Goal: Information Seeking & Learning: Compare options

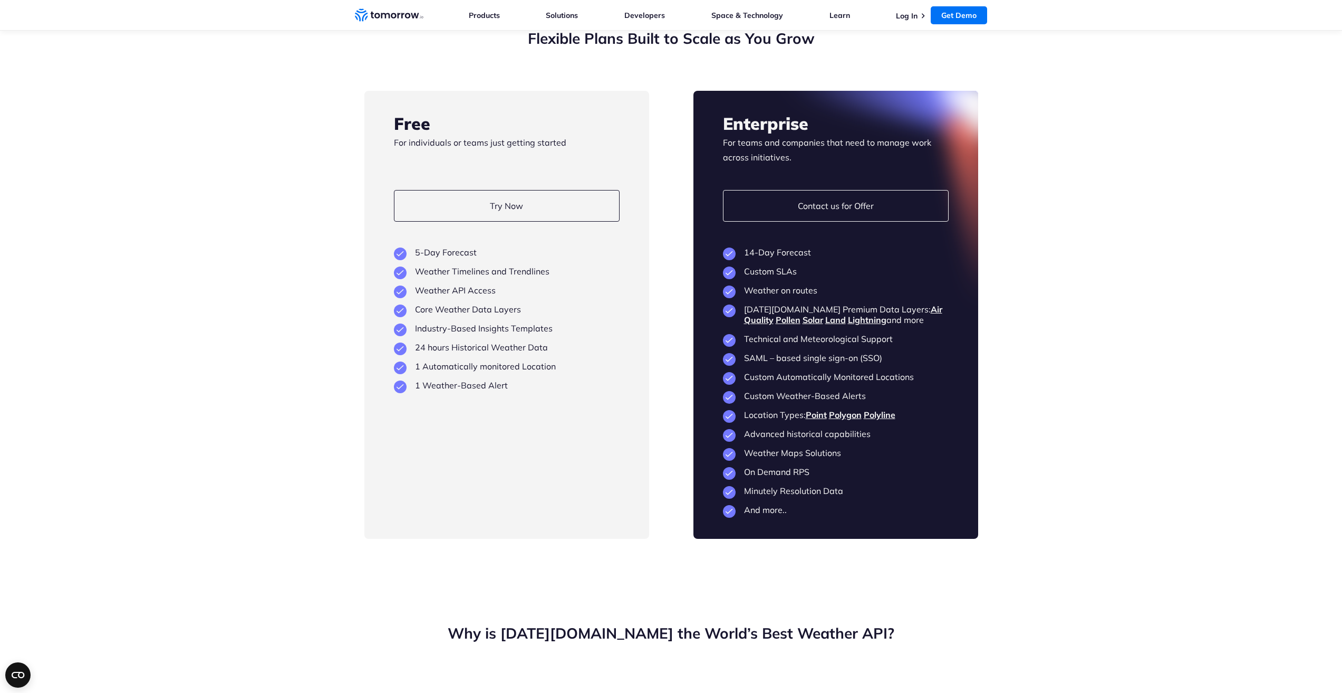
scroll to position [2374, 0]
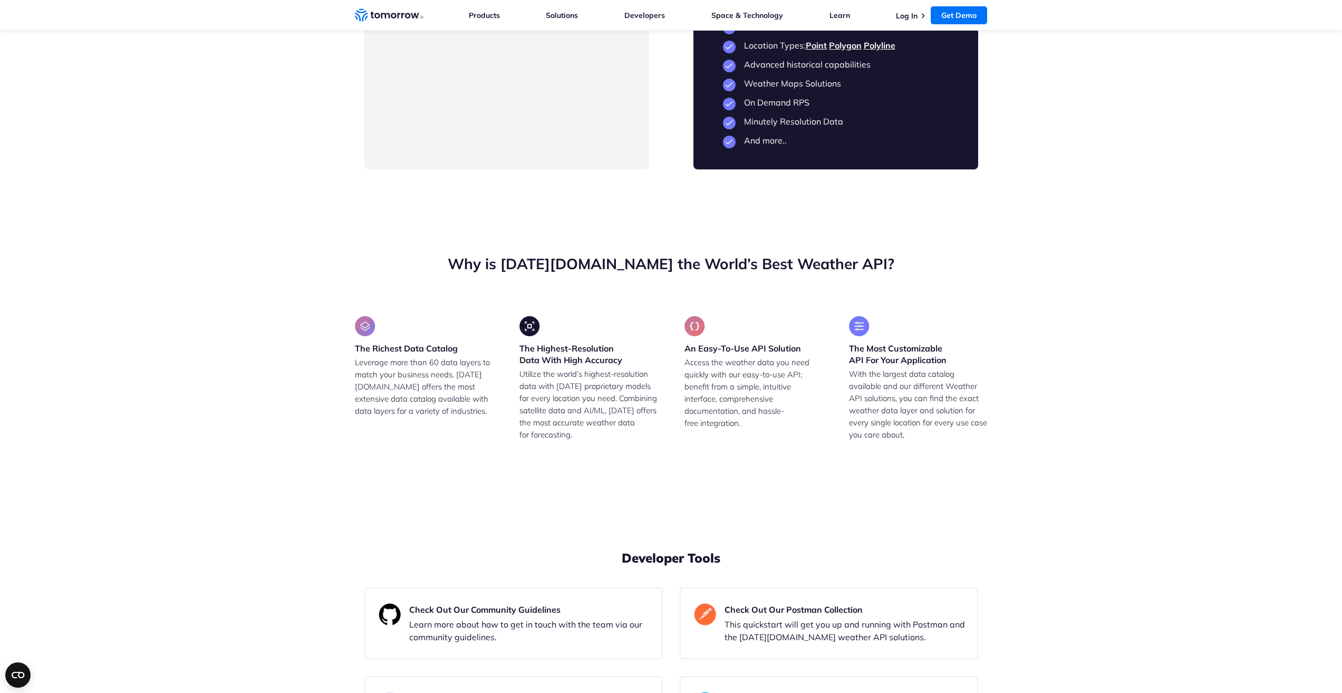
drag, startPoint x: 525, startPoint y: 428, endPoint x: 362, endPoint y: 282, distance: 218.9
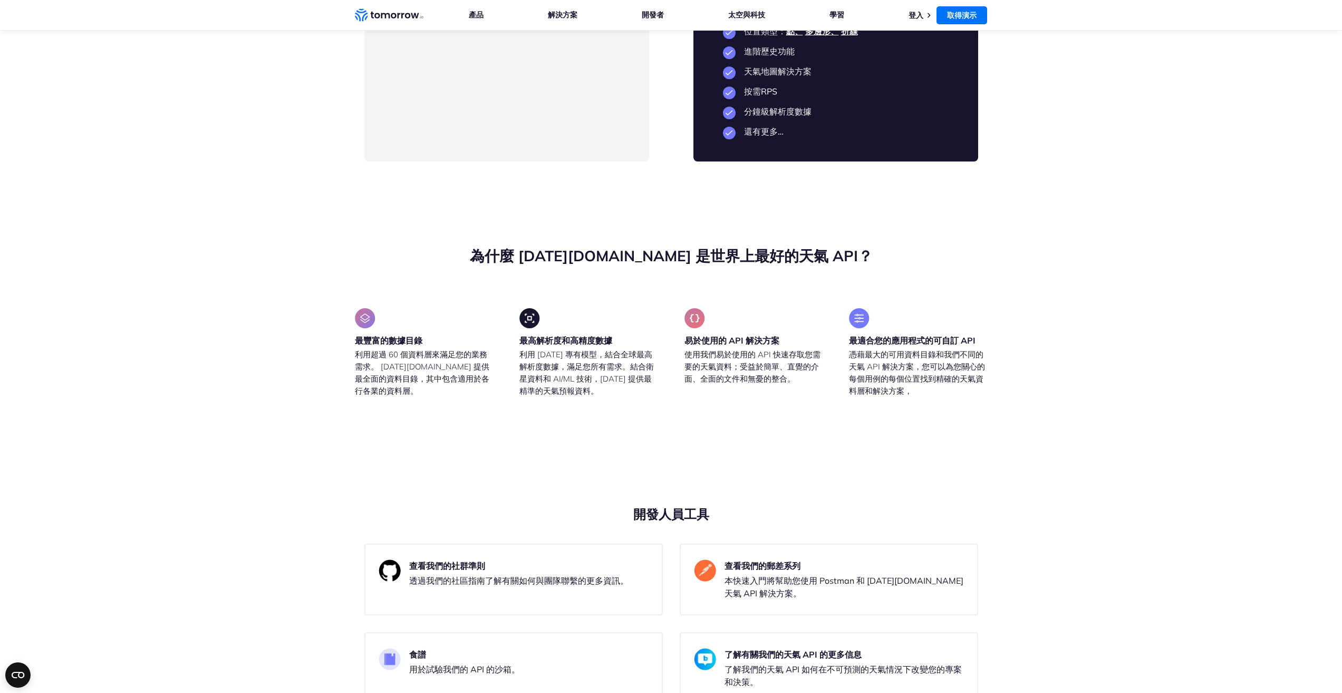
scroll to position [2351, 0]
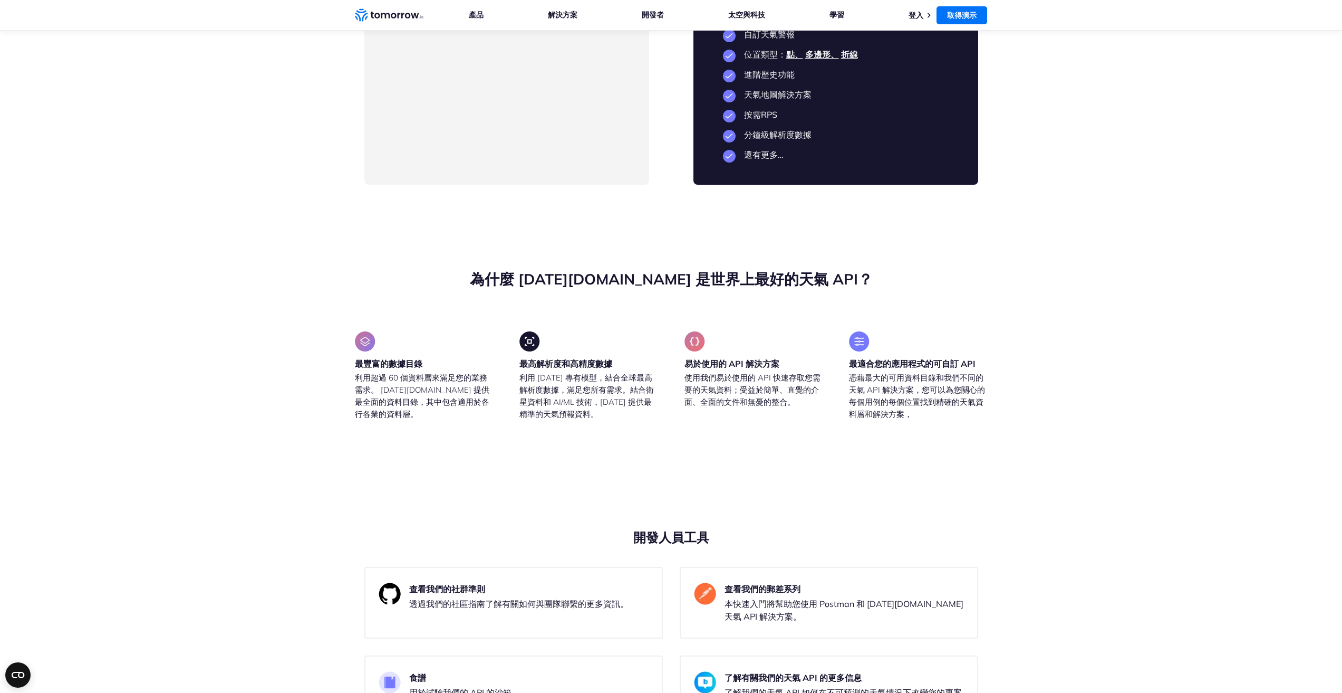
drag, startPoint x: 415, startPoint y: 281, endPoint x: 493, endPoint y: 440, distance: 176.9
drag, startPoint x: 500, startPoint y: 435, endPoint x: 396, endPoint y: 280, distance: 186.7
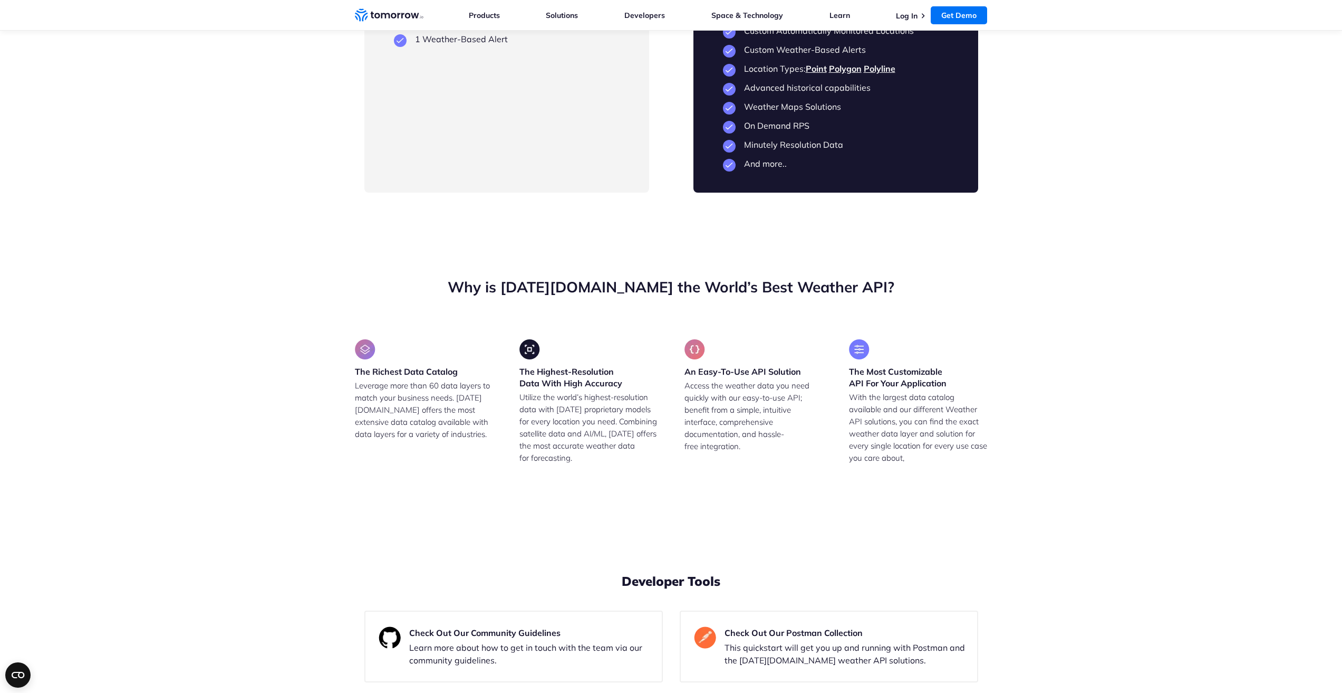
scroll to position [2374, 0]
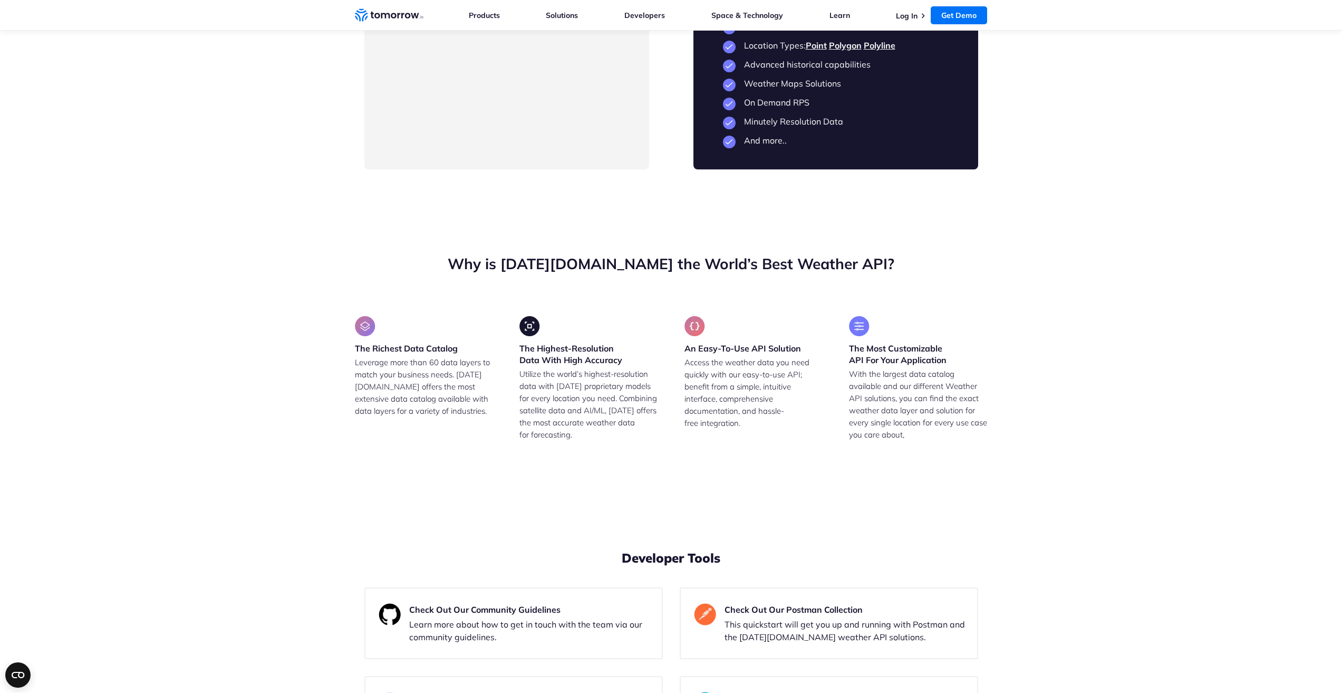
drag, startPoint x: 574, startPoint y: 200, endPoint x: 358, endPoint y: 169, distance: 218.0
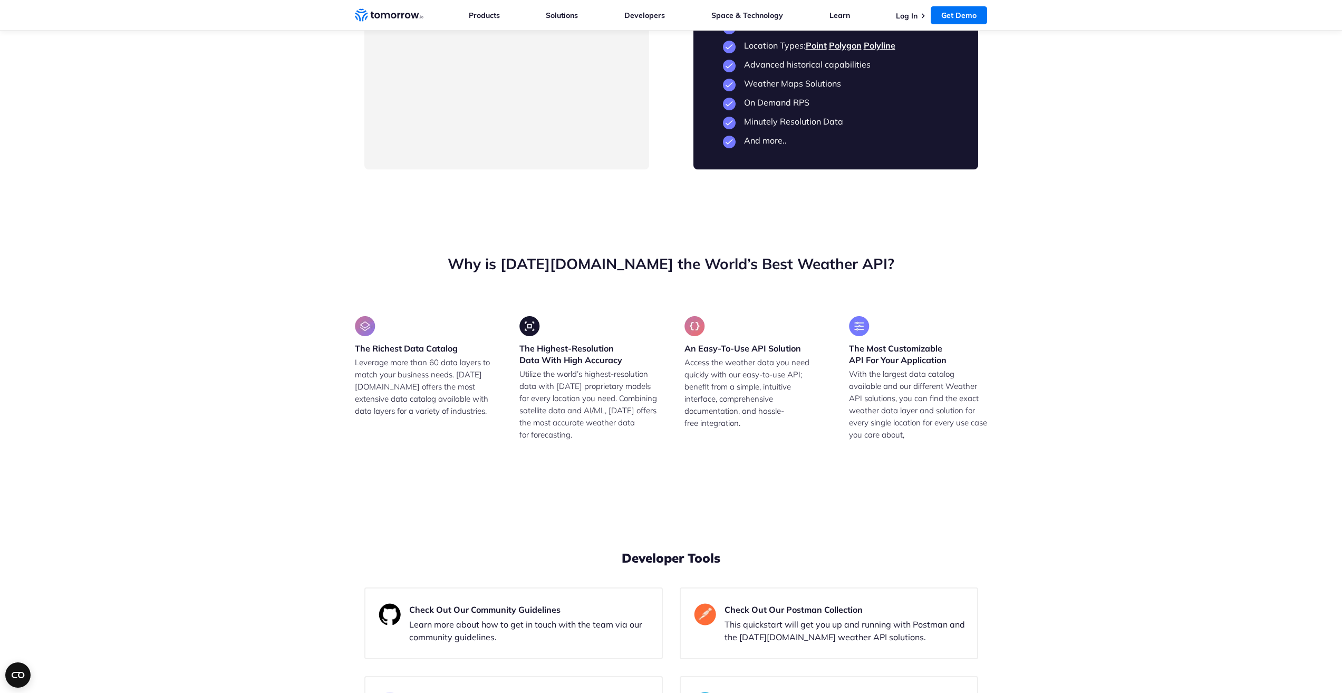
drag, startPoint x: 551, startPoint y: 443, endPoint x: 372, endPoint y: 225, distance: 282.6
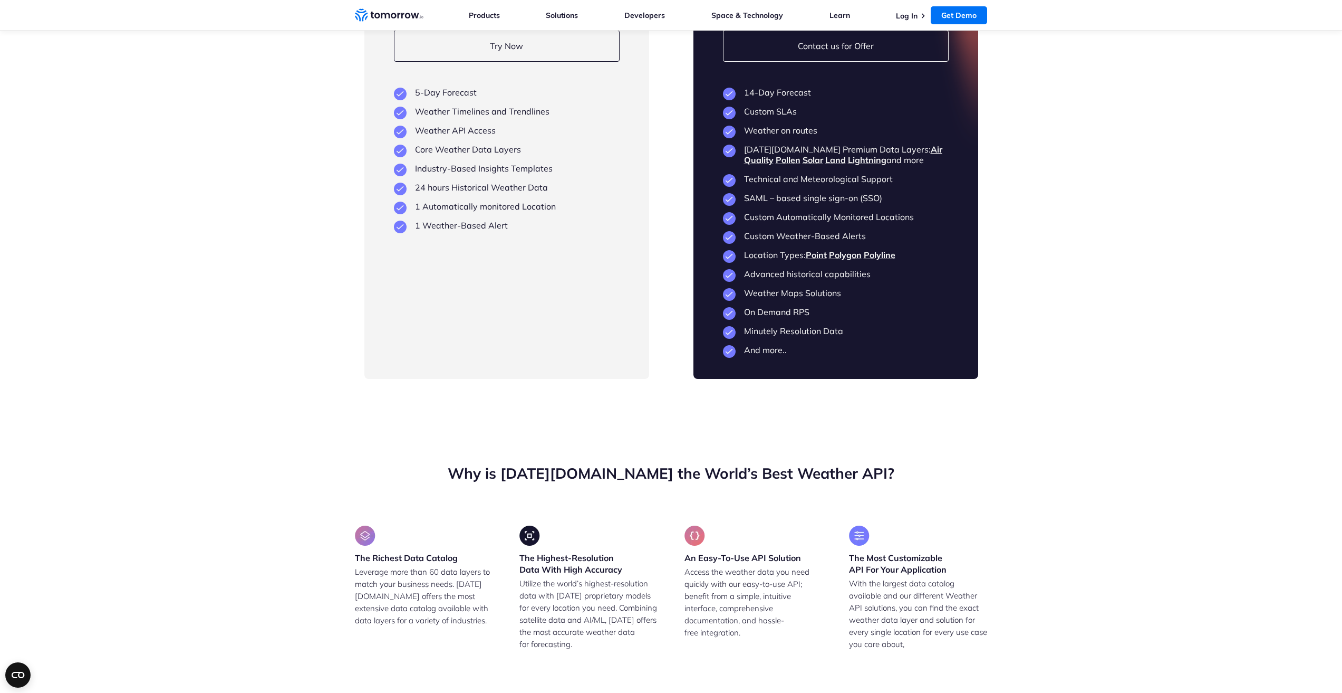
scroll to position [2163, 0]
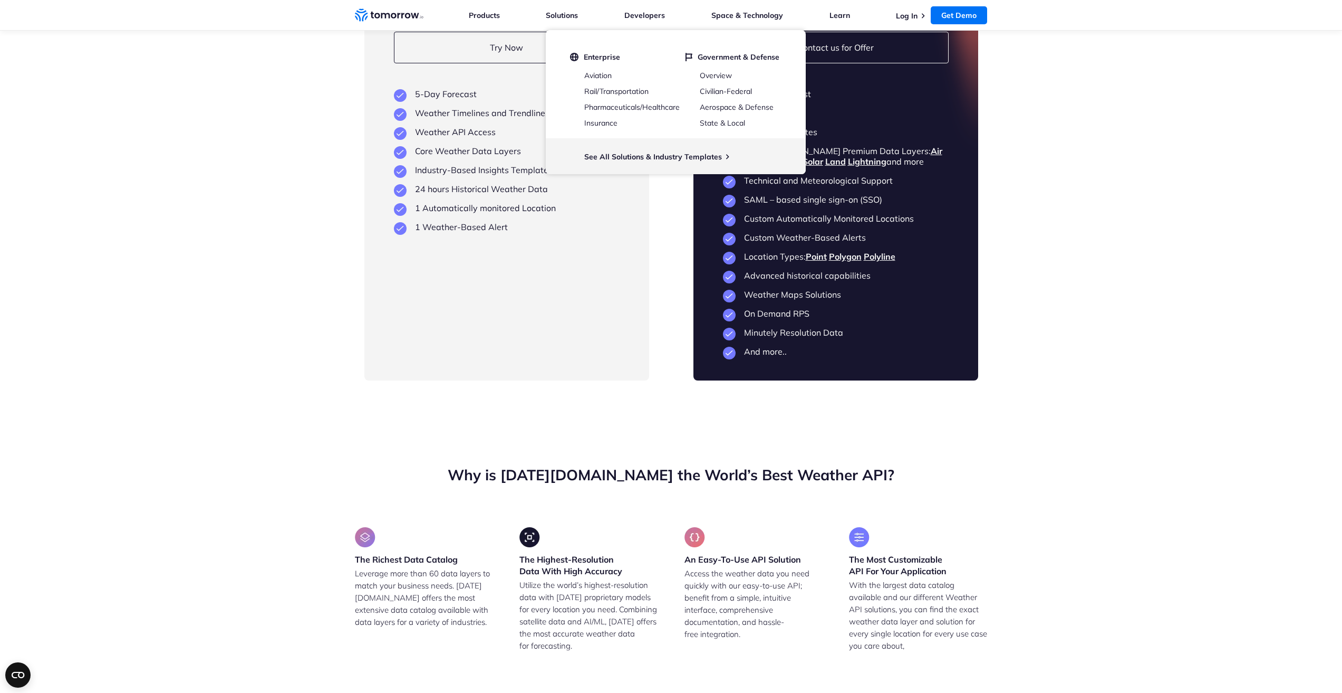
drag, startPoint x: 601, startPoint y: 82, endPoint x: 594, endPoint y: 113, distance: 31.9
